Goal: Task Accomplishment & Management: Manage account settings

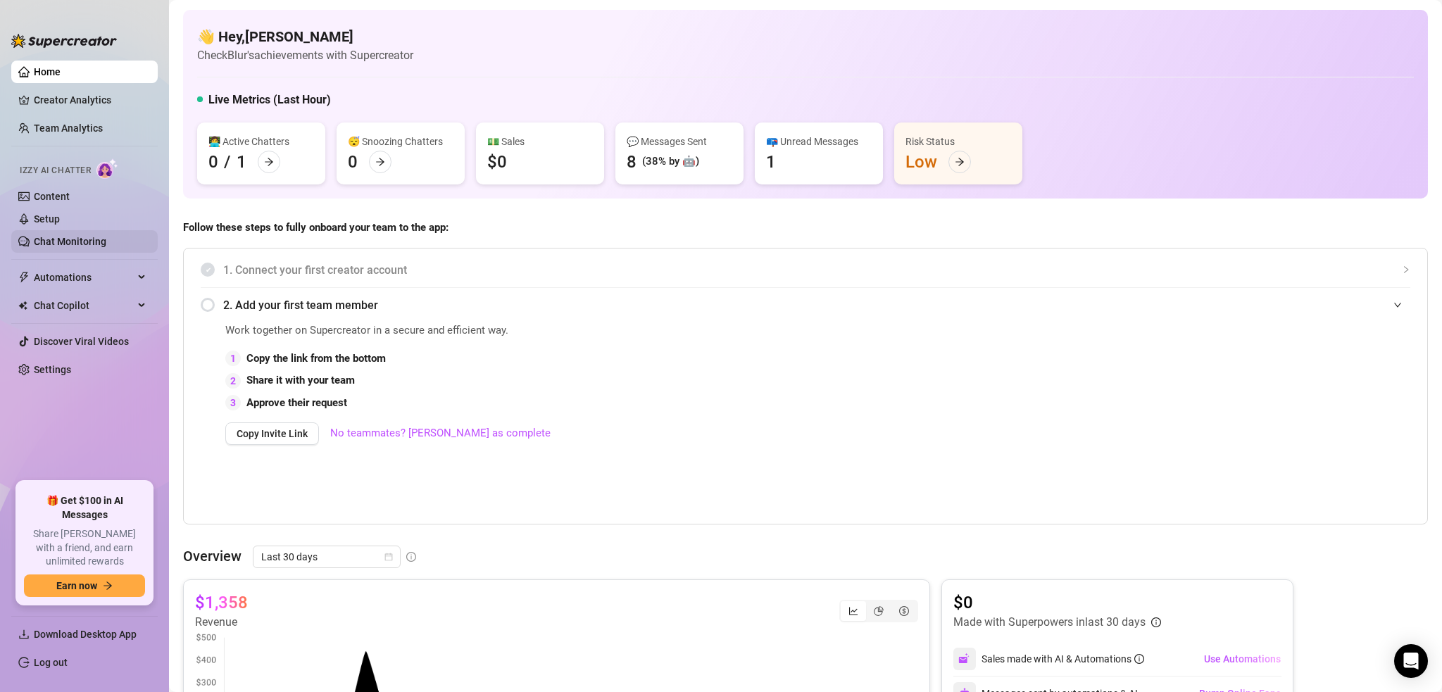
click at [57, 244] on link "Chat Monitoring" at bounding box center [70, 241] width 73 height 11
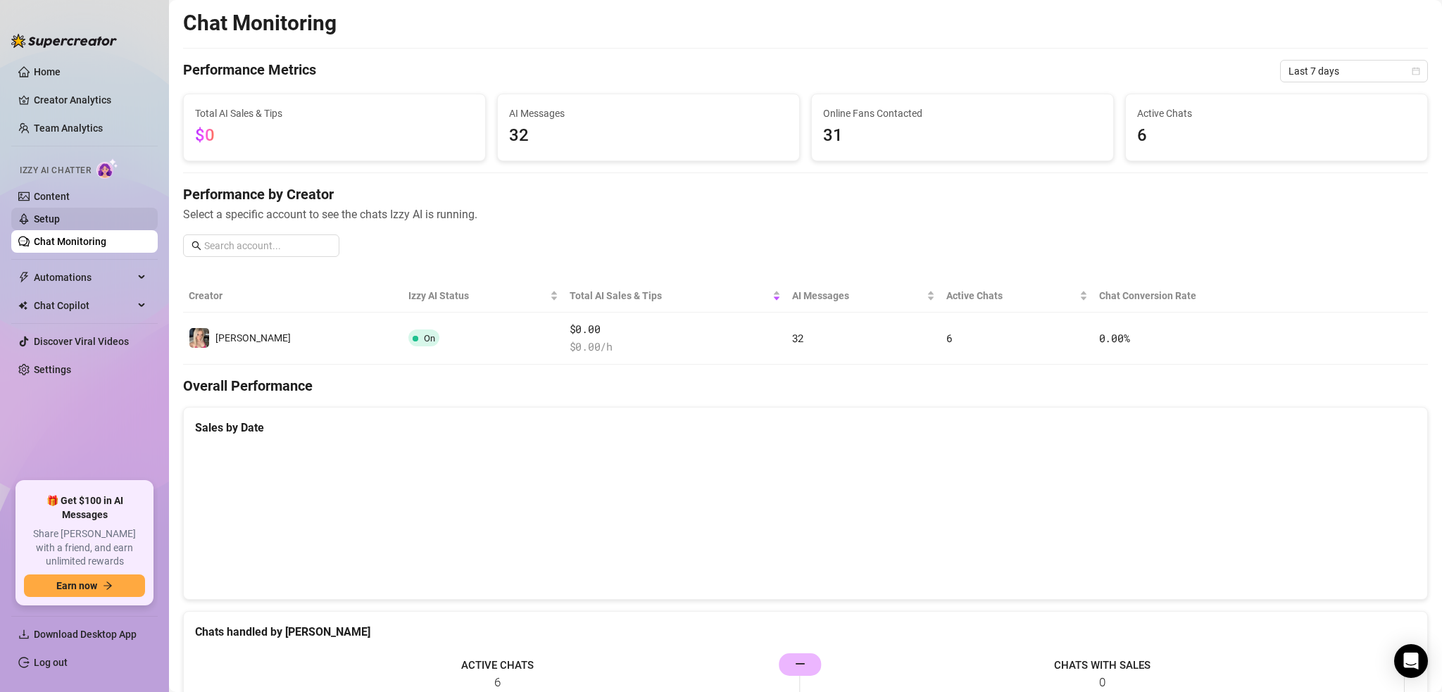
click at [60, 215] on link "Setup" at bounding box center [47, 218] width 26 height 11
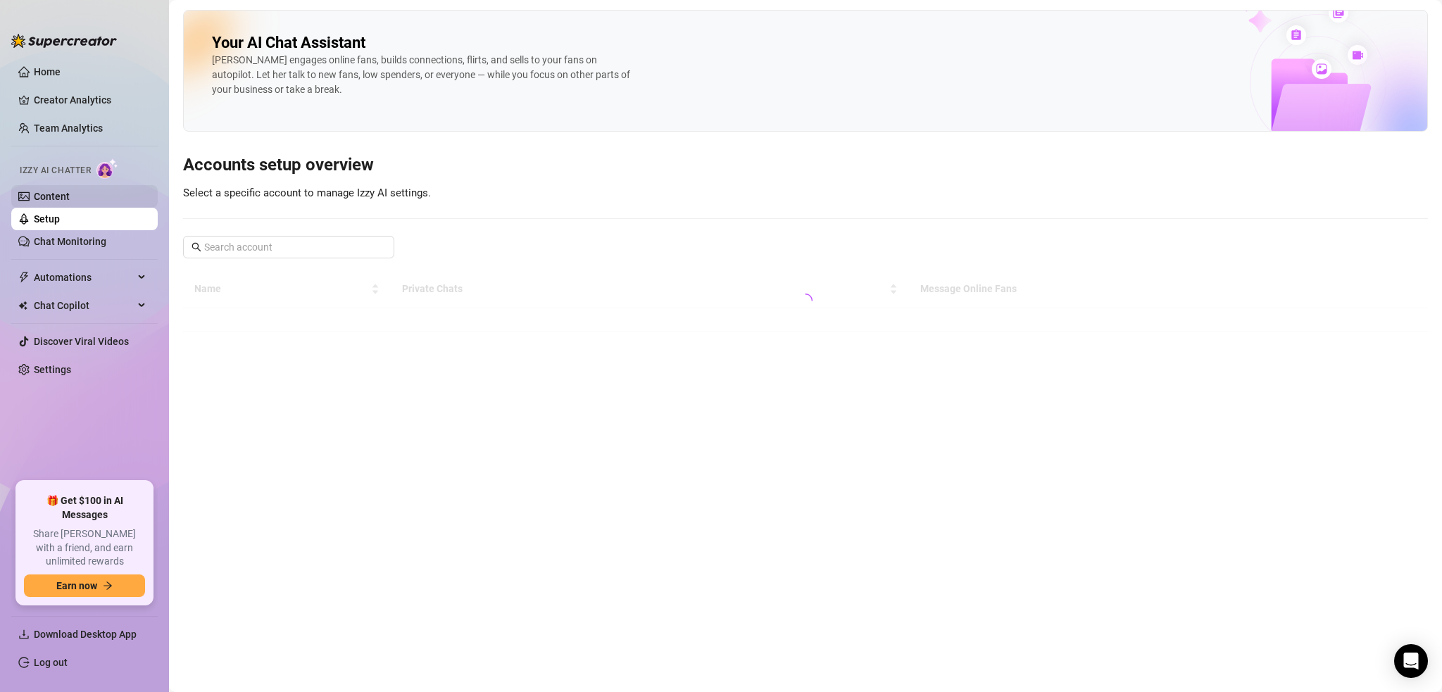
click at [70, 191] on link "Content" at bounding box center [52, 196] width 36 height 11
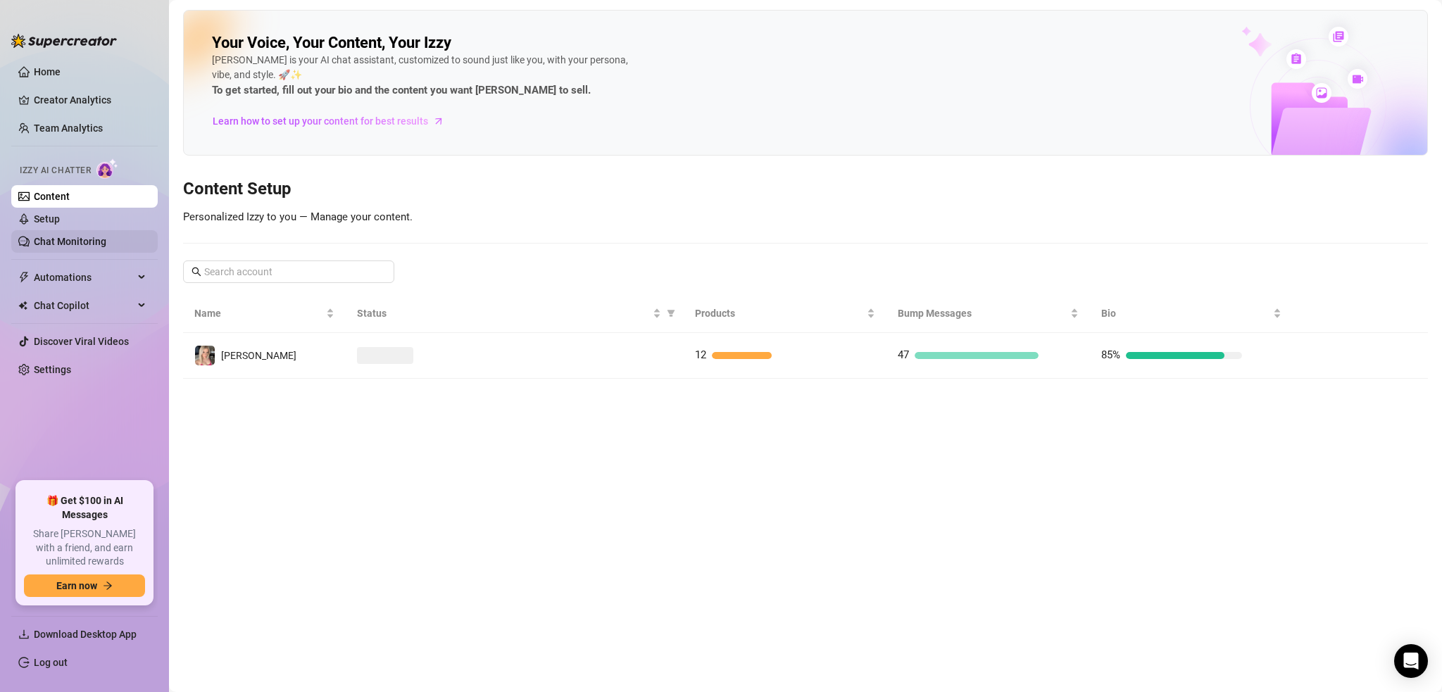
click at [84, 239] on link "Chat Monitoring" at bounding box center [70, 241] width 73 height 11
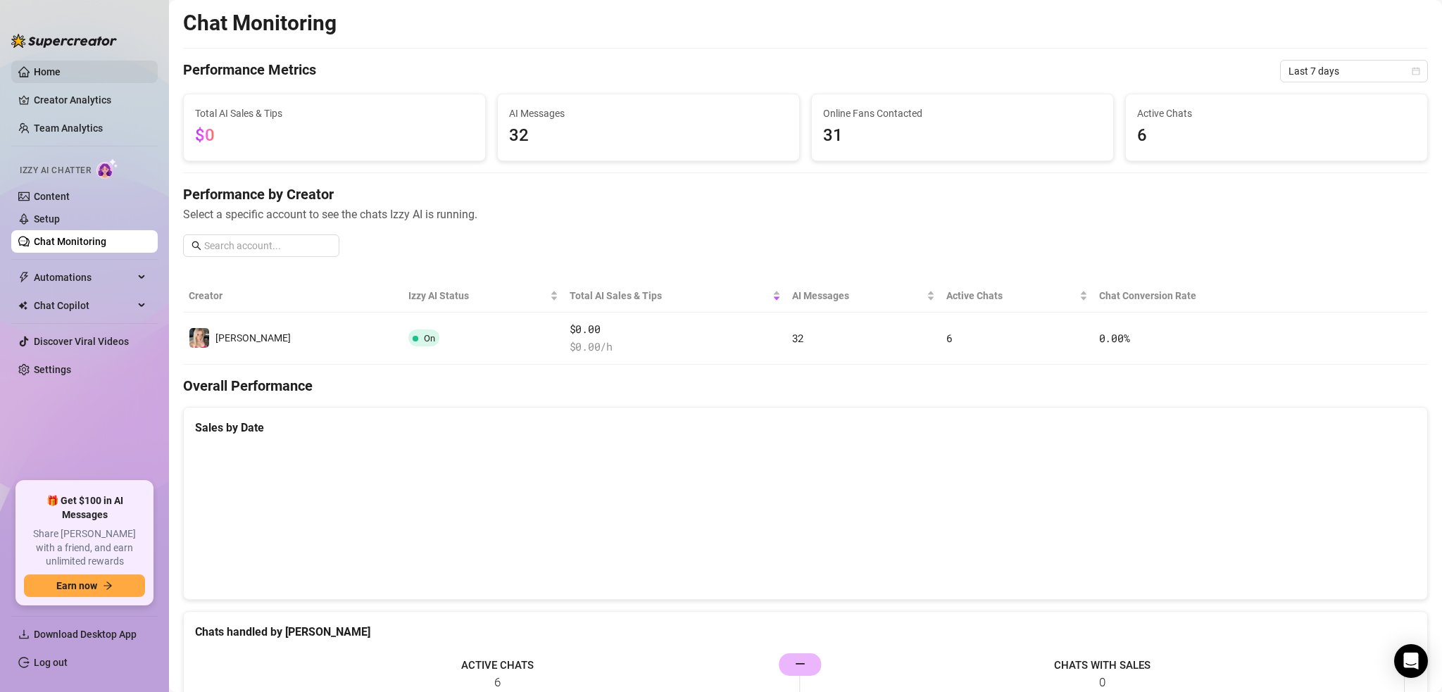
click at [58, 73] on link "Home" at bounding box center [47, 71] width 27 height 11
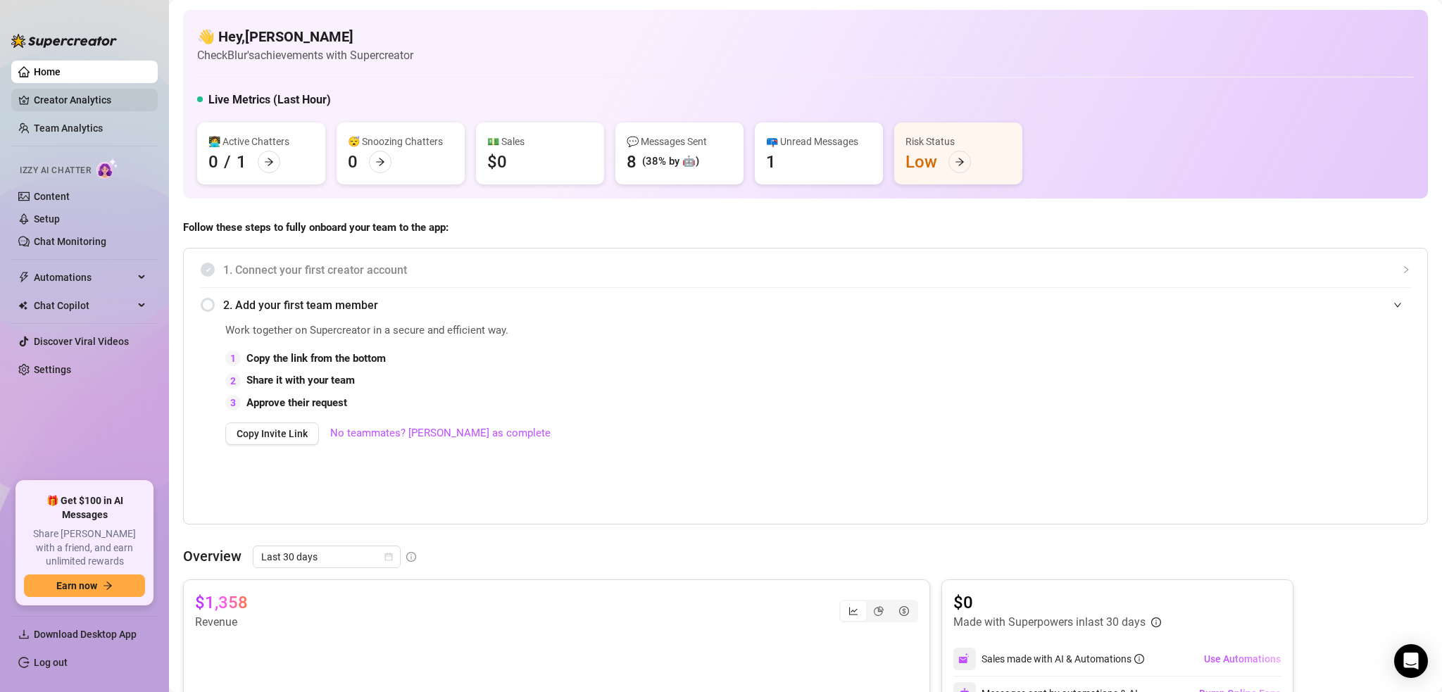
click at [61, 99] on link "Creator Analytics" at bounding box center [90, 100] width 113 height 23
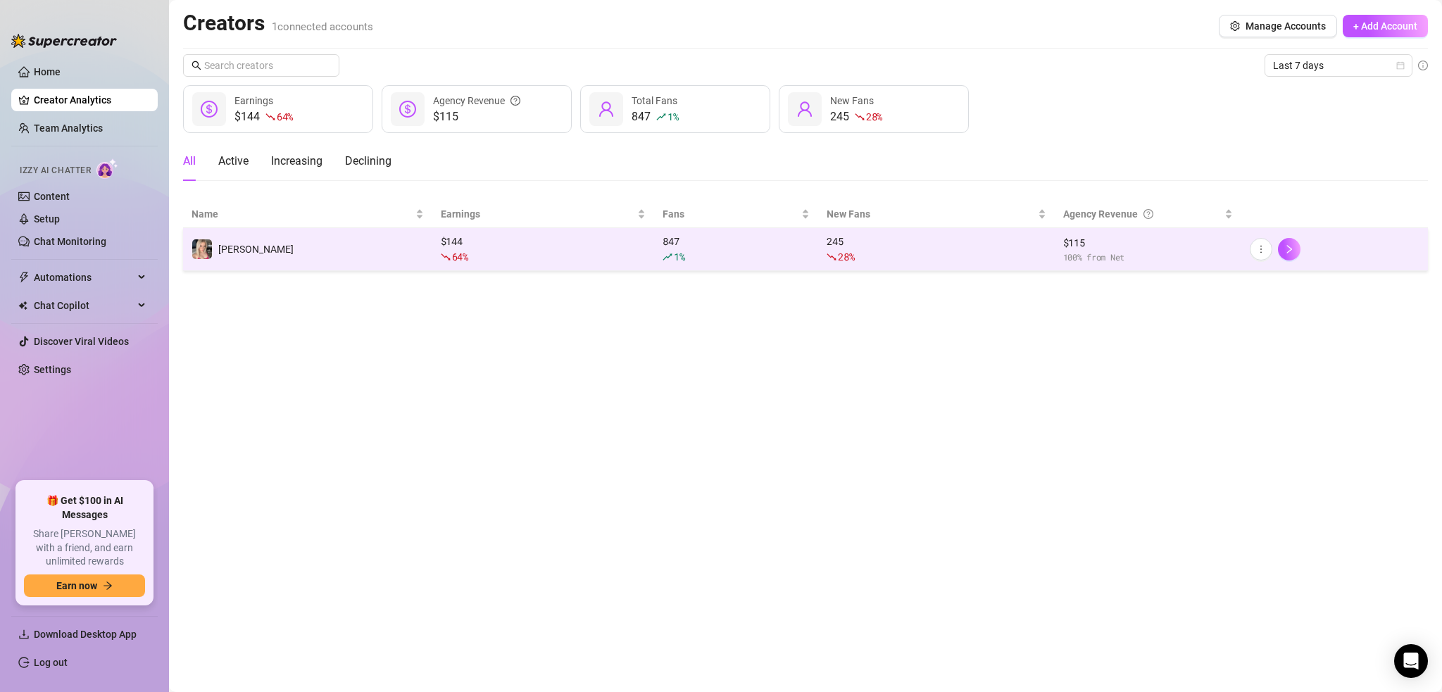
click at [277, 249] on td "[PERSON_NAME]" at bounding box center [307, 249] width 249 height 43
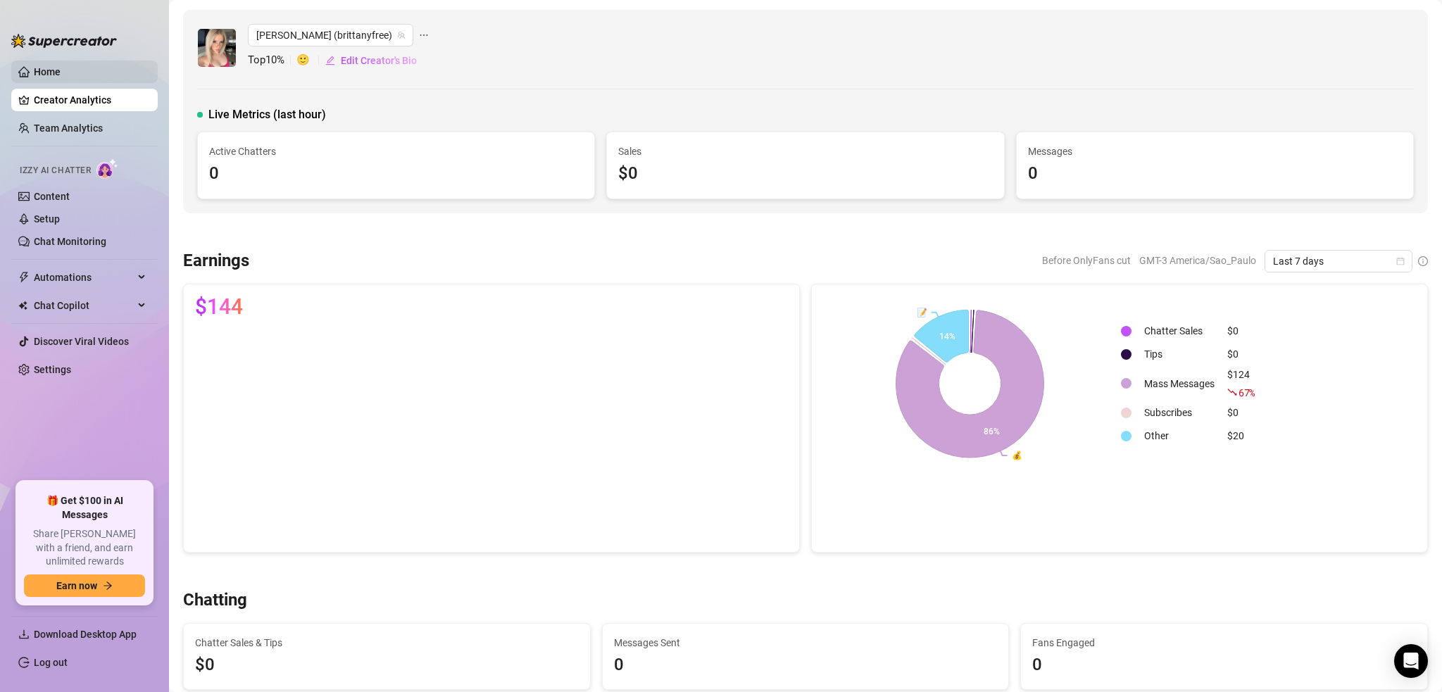
click at [46, 77] on link "Home" at bounding box center [47, 71] width 27 height 11
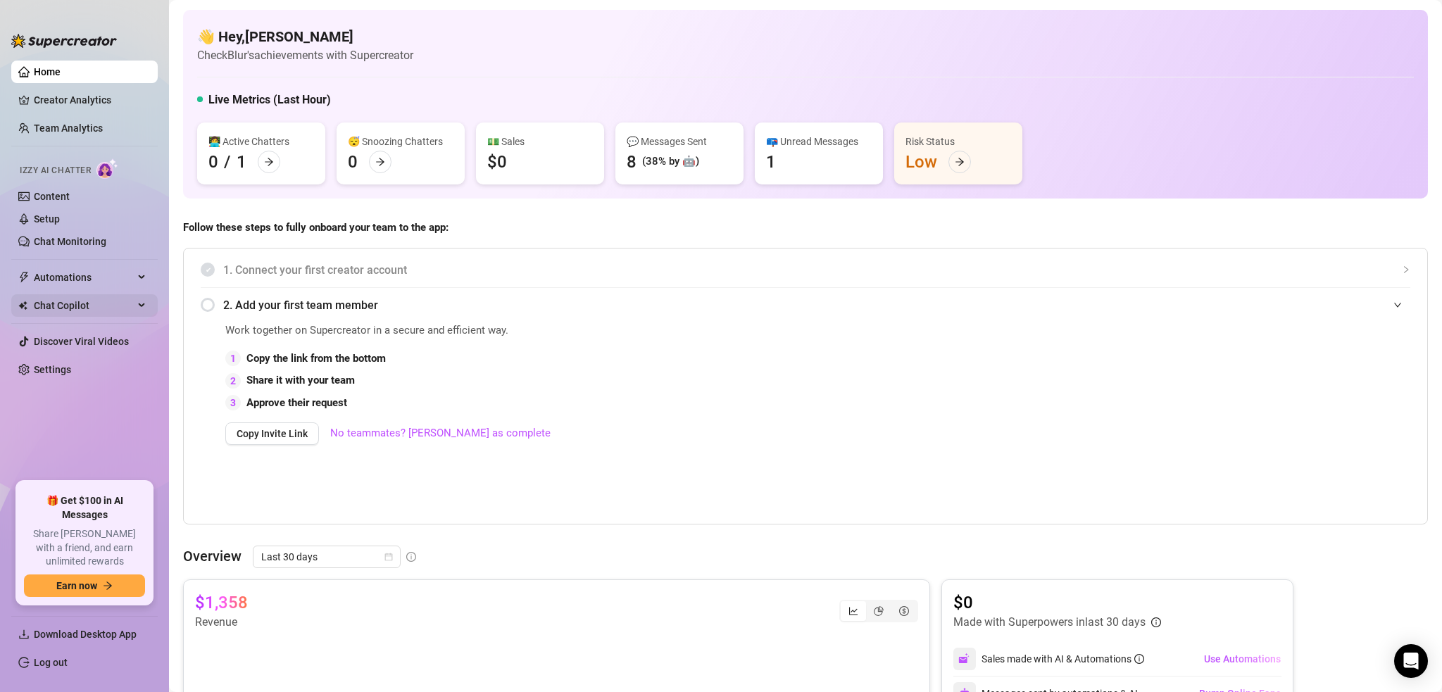
click at [72, 303] on span "Chat Copilot" at bounding box center [84, 305] width 100 height 23
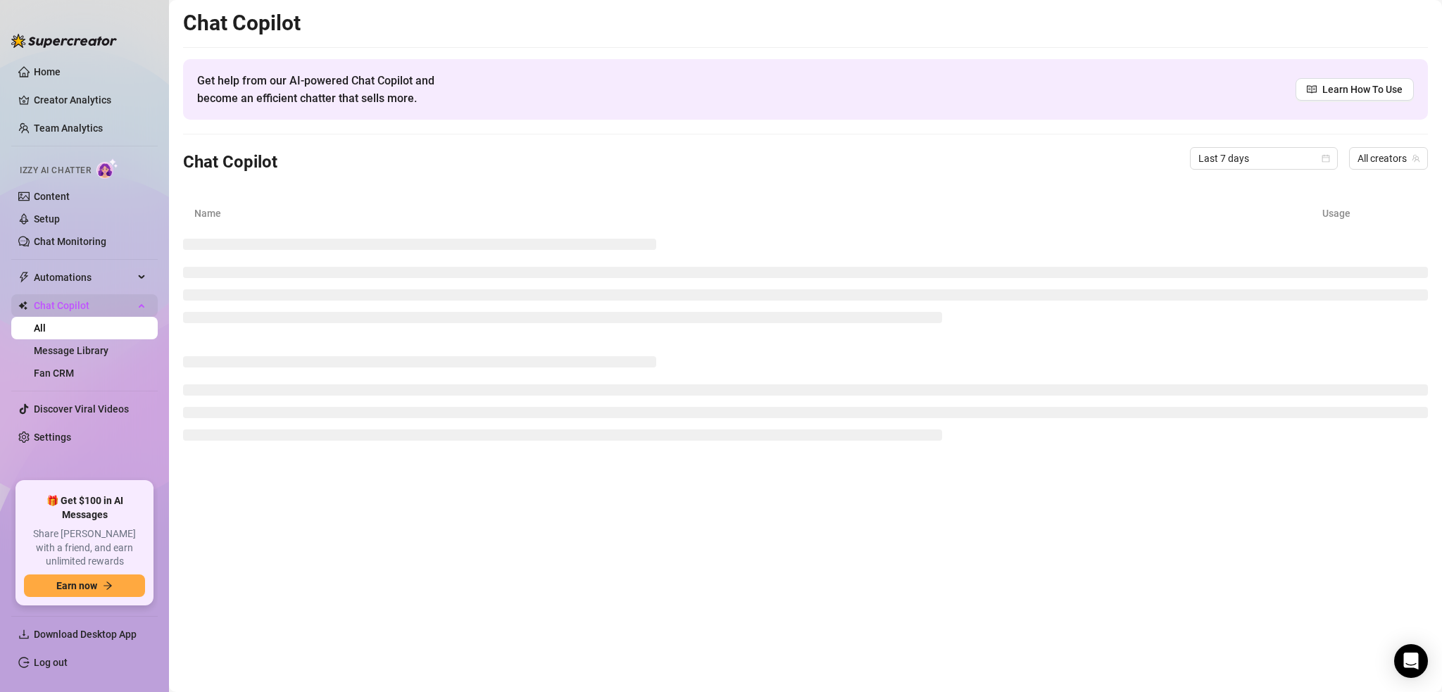
click at [73, 303] on span "Chat Copilot" at bounding box center [84, 305] width 100 height 23
click at [61, 66] on link "Home" at bounding box center [47, 71] width 27 height 11
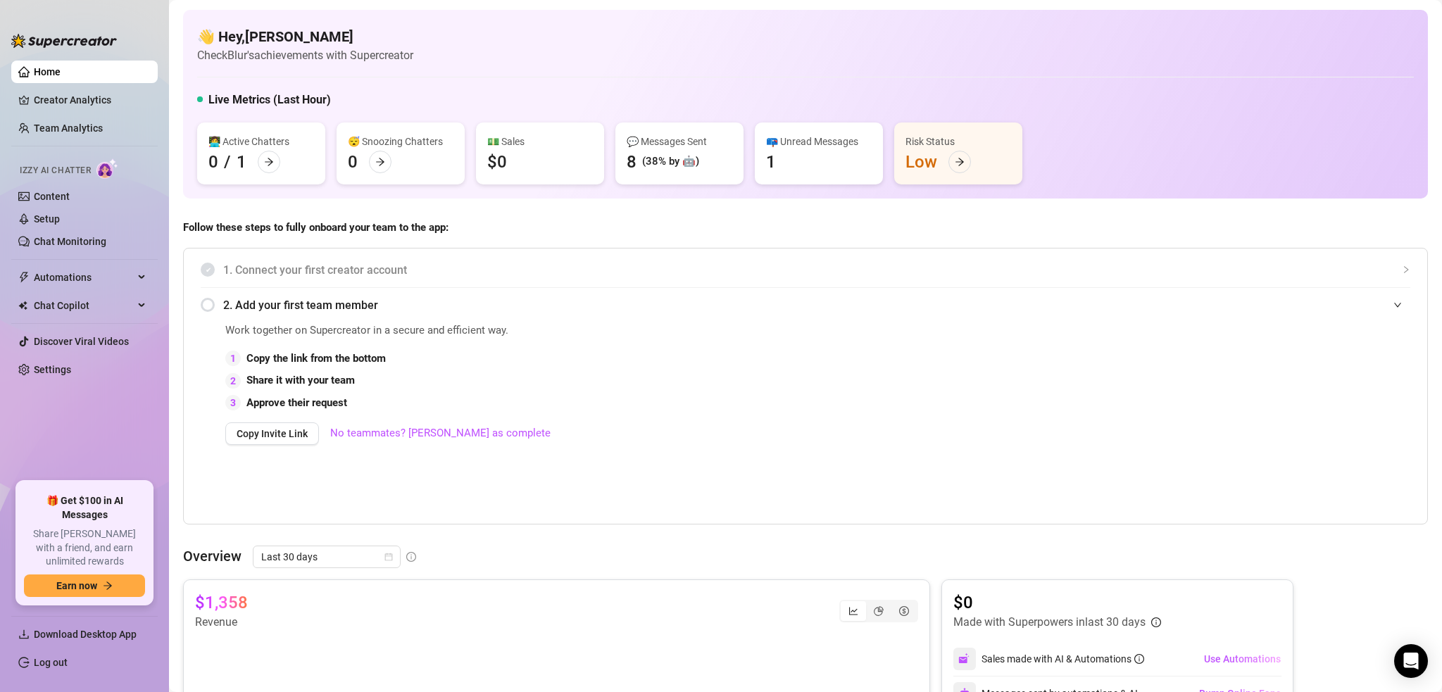
click at [65, 36] on img at bounding box center [64, 41] width 106 height 14
click at [23, 48] on div at bounding box center [64, 34] width 106 height 42
click at [122, 178] on div "Izzy AI Chatter" at bounding box center [83, 168] width 127 height 20
click at [34, 191] on link "Content" at bounding box center [52, 196] width 36 height 11
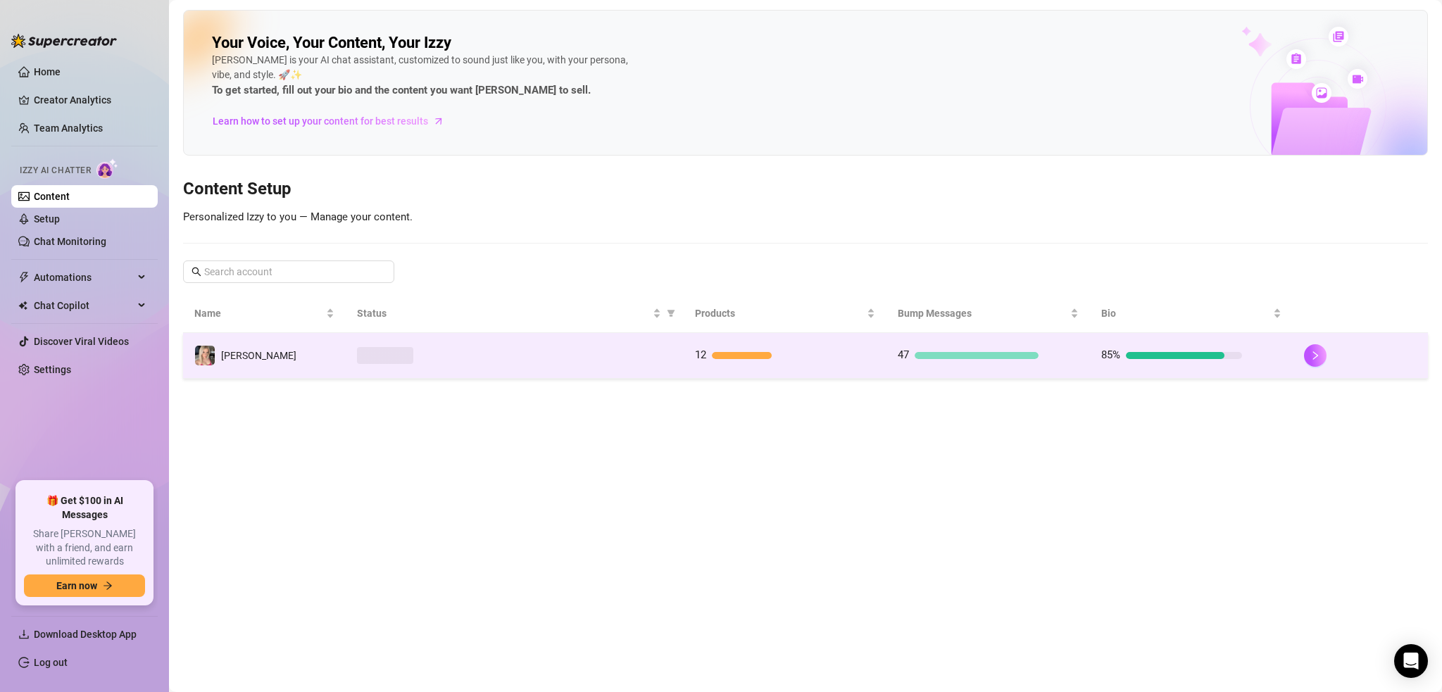
click at [204, 356] on img at bounding box center [205, 356] width 20 height 20
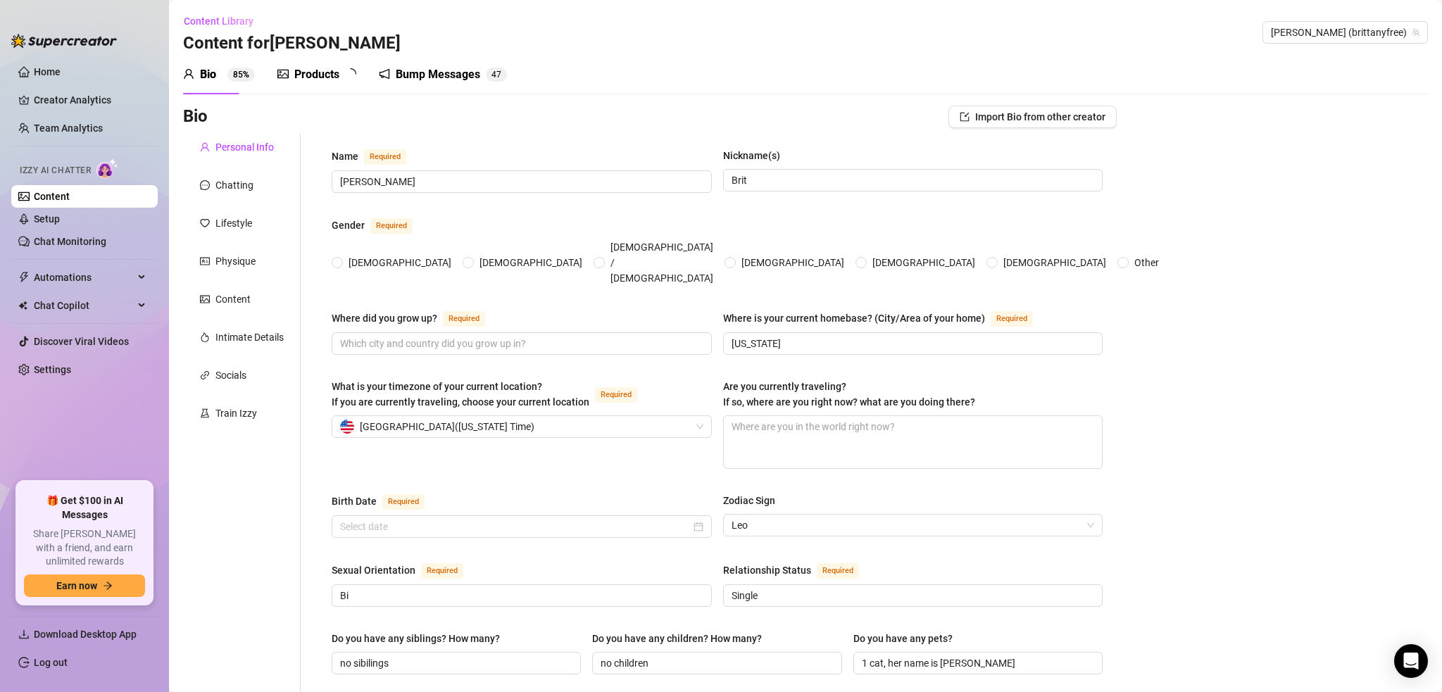
radio input "true"
type input "[DATE]"
